Goal: Task Accomplishment & Management: Use online tool/utility

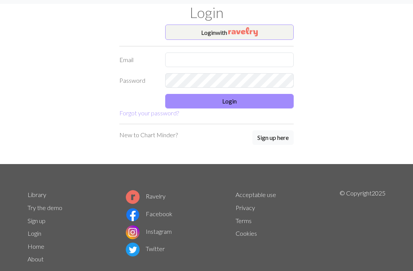
click at [251, 63] on input "text" at bounding box center [229, 60] width 129 height 15
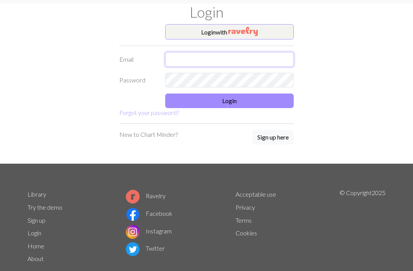
type input "Willowellis2007@gmail.com"
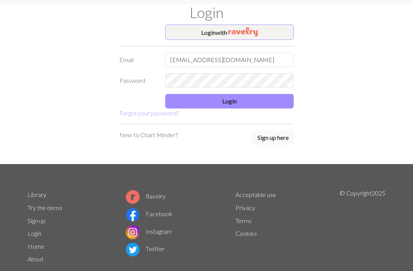
click at [268, 97] on button "Login" at bounding box center [229, 101] width 129 height 15
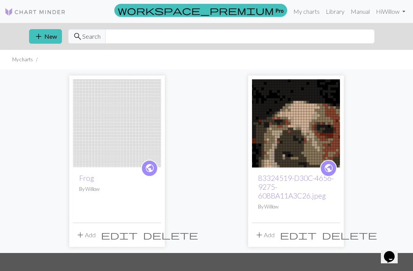
click at [47, 43] on button "add New" at bounding box center [45, 36] width 33 height 15
click at [47, 43] on div "Create a new chart Image to Chart Title Width 20 Height 20 Numbering Knit flat …" at bounding box center [206, 135] width 413 height 271
click at [52, 35] on button "add New" at bounding box center [45, 36] width 33 height 15
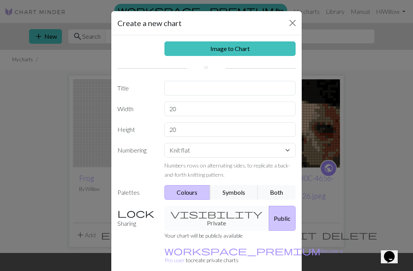
click at [252, 70] on div "Image to Chart Title Width 20 Height 20 Numbering Knit flat Knit in the round L…" at bounding box center [206, 158] width 191 height 247
click at [254, 67] on div "Image to Chart Title Width 20 Height 20 Numbering Knit flat Knit in the round L…" at bounding box center [206, 158] width 191 height 247
click at [245, 70] on div "Image to Chart Title Width 20 Height 20 Numbering Knit flat Knit in the round L…" at bounding box center [206, 158] width 191 height 247
click at [247, 65] on div "Image to Chart Title Width 20 Height 20 Numbering Knit flat Knit in the round L…" at bounding box center [206, 158] width 191 height 247
click at [280, 214] on button "Public" at bounding box center [282, 218] width 27 height 25
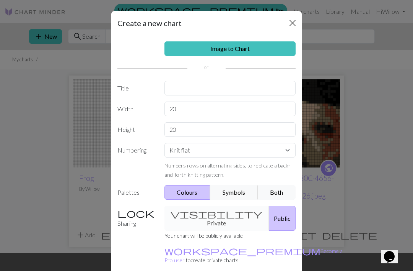
click at [274, 208] on button "Public" at bounding box center [282, 218] width 27 height 25
click at [198, 210] on div "visibility Private Public" at bounding box center [230, 218] width 141 height 25
click at [214, 111] on input "20" at bounding box center [231, 108] width 132 height 15
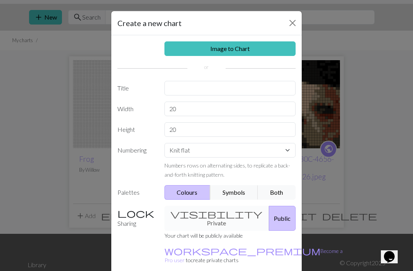
click at [234, 41] on link "Image to Chart" at bounding box center [231, 48] width 132 height 15
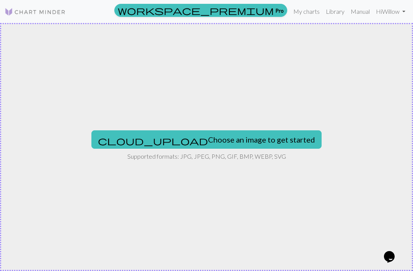
click at [253, 138] on button "cloud_upload Choose an image to get started" at bounding box center [206, 139] width 230 height 18
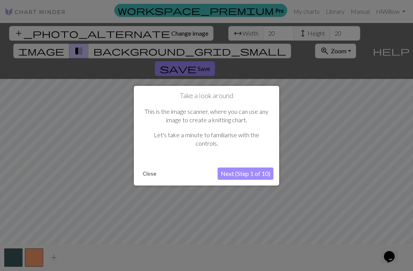
click at [151, 168] on button "Close" at bounding box center [150, 173] width 20 height 11
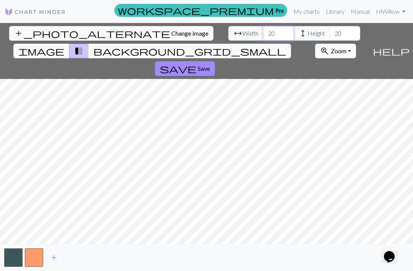
click at [263, 33] on input "20" at bounding box center [278, 33] width 31 height 15
type input "2"
type input "40"
click at [330, 31] on input "20" at bounding box center [345, 33] width 31 height 15
type input "2"
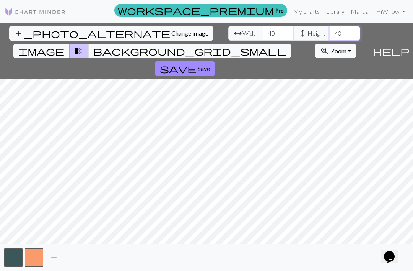
type input "40"
click at [278, 46] on span "background_grid_small" at bounding box center [189, 51] width 193 height 11
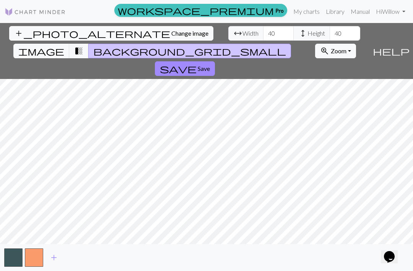
click at [83, 46] on span "transition_fade" at bounding box center [78, 51] width 9 height 11
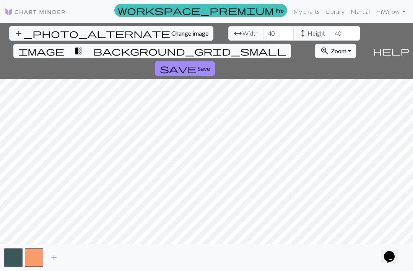
click at [64, 46] on span "image" at bounding box center [41, 51] width 46 height 11
click at [215, 61] on button "save Save" at bounding box center [185, 68] width 60 height 15
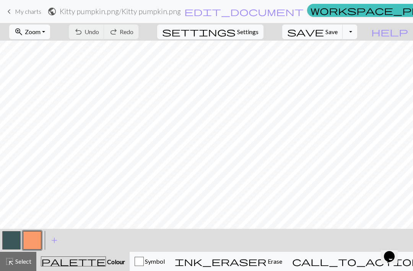
scroll to position [38, 0]
click at [16, 5] on link "keyboard_arrow_left My charts" at bounding box center [23, 11] width 37 height 13
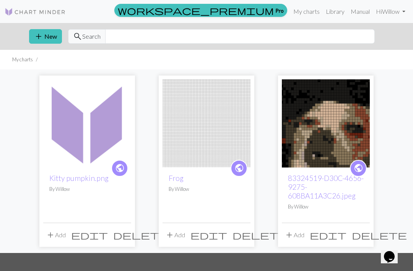
click at [124, 235] on span "delete" at bounding box center [140, 234] width 55 height 11
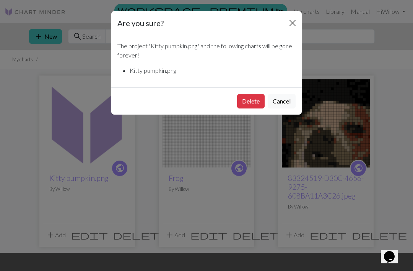
click at [252, 98] on button "Delete" at bounding box center [251, 101] width 28 height 15
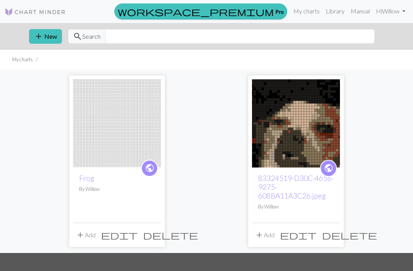
click at [51, 38] on button "add New" at bounding box center [45, 36] width 33 height 15
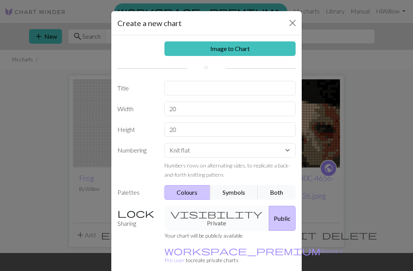
click at [260, 46] on link "Image to Chart" at bounding box center [231, 48] width 132 height 15
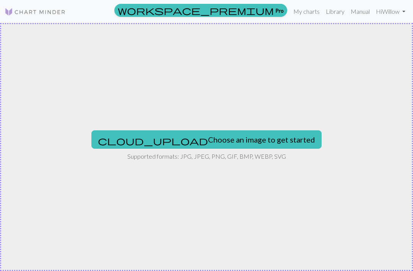
click at [237, 142] on button "cloud_upload Choose an image to get started" at bounding box center [206, 139] width 230 height 18
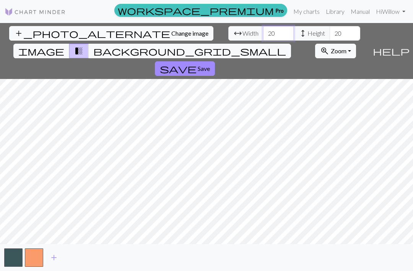
click at [263, 34] on input "20" at bounding box center [278, 33] width 31 height 15
type input "2"
type input "50"
click at [330, 32] on input "20" at bounding box center [345, 33] width 31 height 15
type input "2"
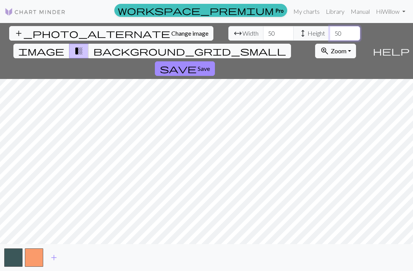
type input "50"
click at [64, 46] on span "image" at bounding box center [41, 51] width 46 height 11
click at [210, 65] on span "Save" at bounding box center [204, 68] width 12 height 7
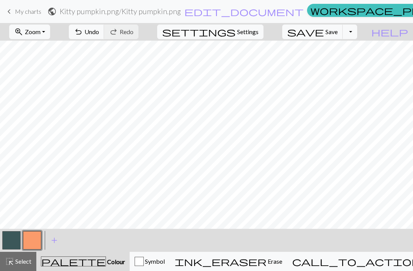
click at [17, 11] on span "My charts" at bounding box center [28, 11] width 26 height 7
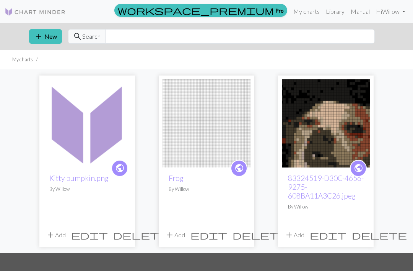
click at [128, 235] on span "delete" at bounding box center [140, 234] width 55 height 11
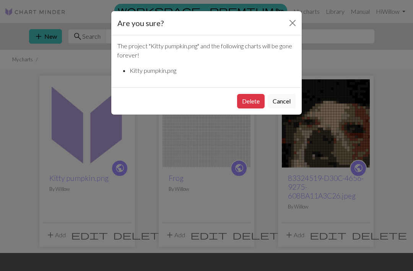
click at [254, 104] on button "Delete" at bounding box center [251, 101] width 28 height 15
